Goal: Entertainment & Leisure: Consume media (video, audio)

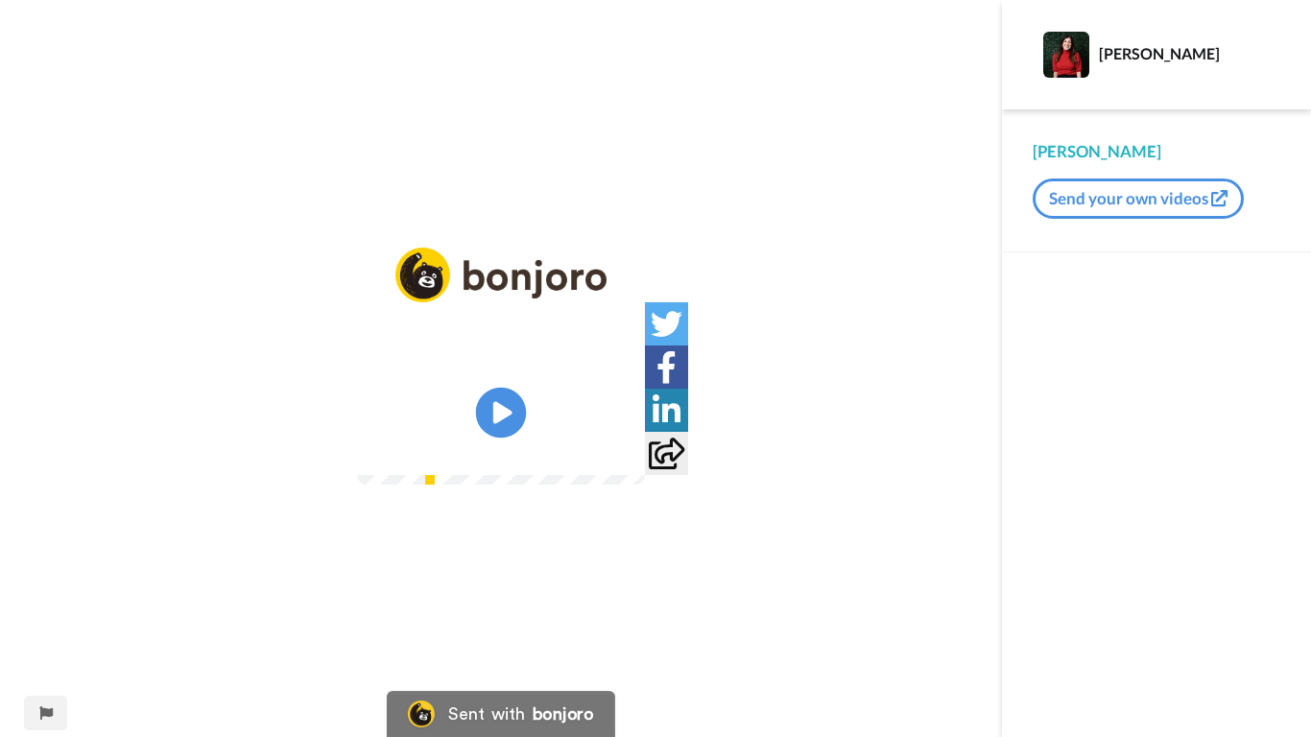
click at [512, 417] on icon at bounding box center [501, 413] width 51 height 51
click at [487, 417] on div "0:04 / 8:04" at bounding box center [501, 455] width 288 height 40
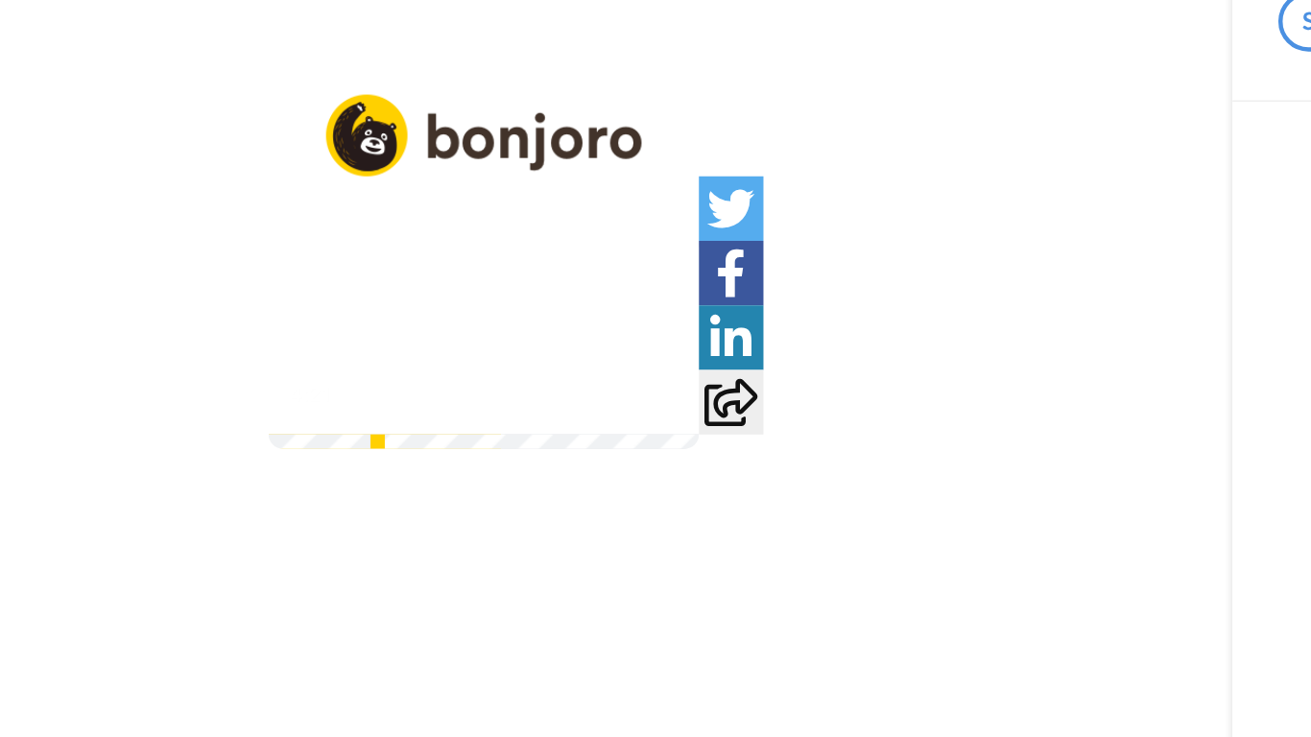
click at [357, 417] on div "4:21 / 8:04" at bounding box center [501, 455] width 288 height 40
click at [476, 388] on icon at bounding box center [501, 413] width 51 height 51
click at [357, 341] on video at bounding box center [501, 413] width 288 height 144
click at [476, 388] on icon at bounding box center [501, 413] width 51 height 51
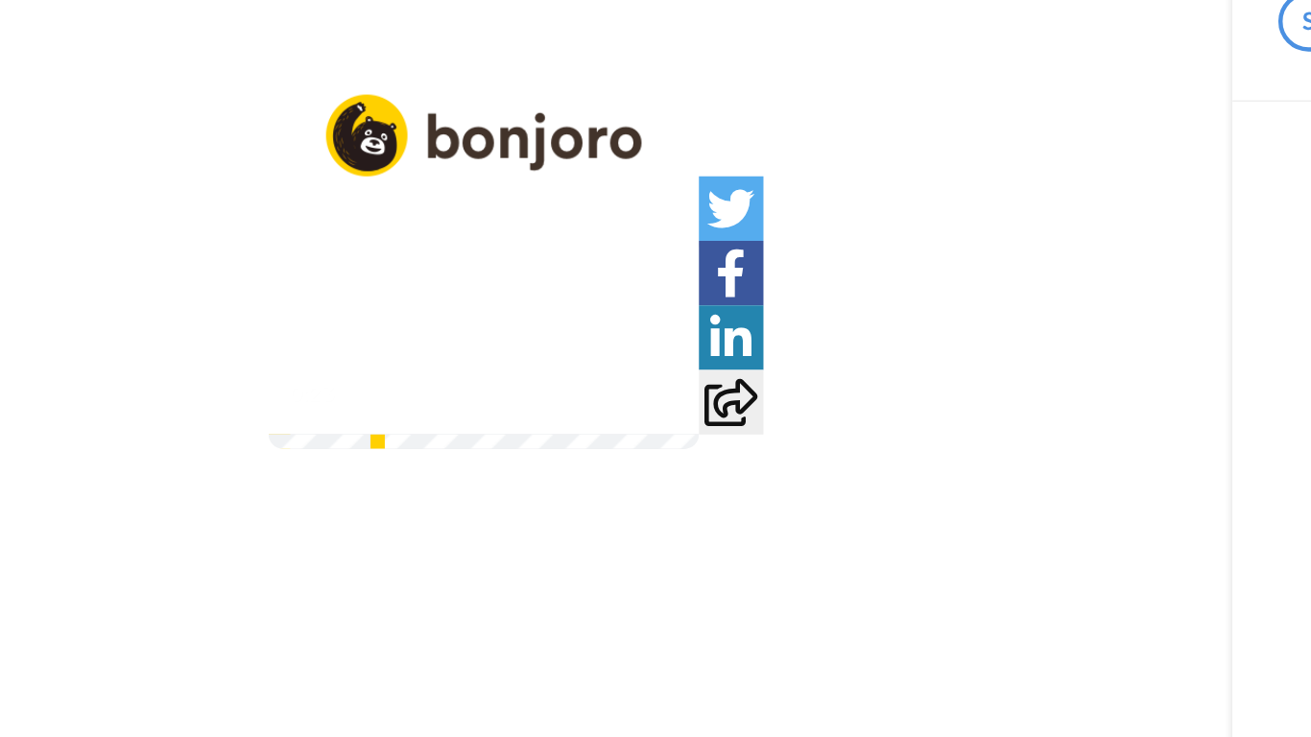
click at [357, 417] on div "0:23 / 8:04" at bounding box center [501, 455] width 288 height 40
click at [158, 411] on div "Play/Pause 0:26 / 8:04" at bounding box center [501, 381] width 1002 height 266
click at [357, 341] on video at bounding box center [501, 413] width 288 height 144
